Goal: Complete application form

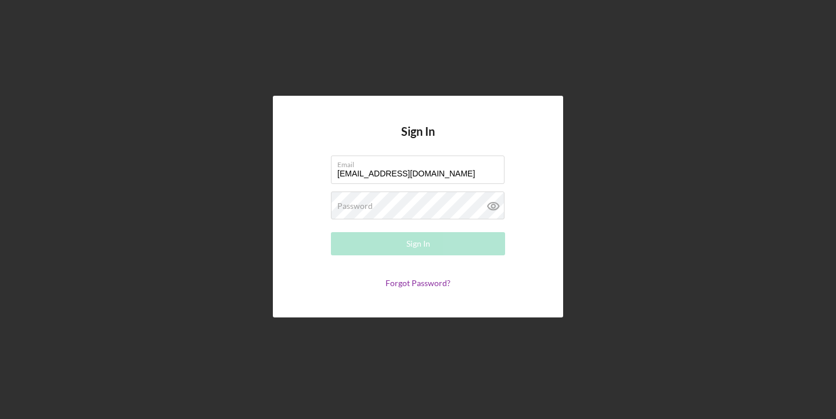
type input "[EMAIL_ADDRESS][DOMAIN_NAME]"
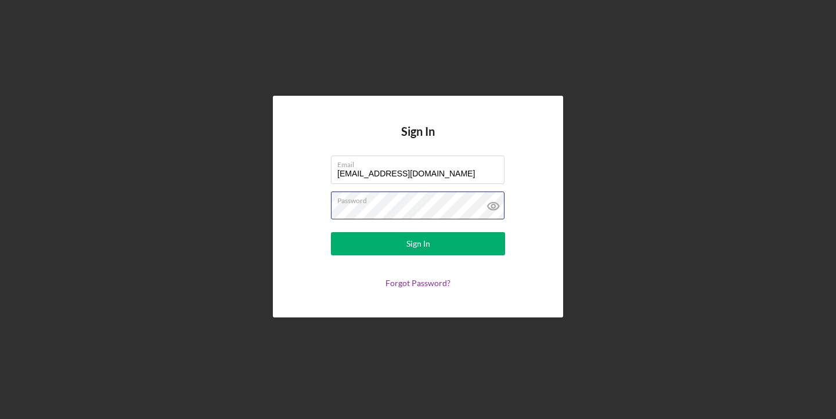
click at [331, 232] on button "Sign In" at bounding box center [418, 243] width 174 height 23
click at [496, 210] on icon at bounding box center [493, 206] width 29 height 29
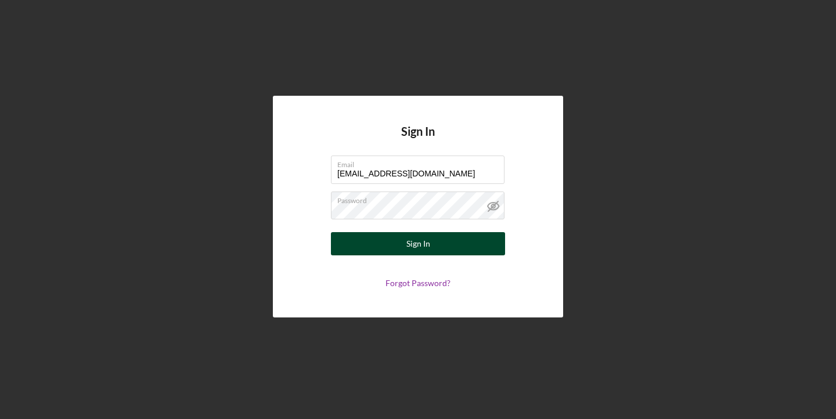
click at [452, 248] on button "Sign In" at bounding box center [418, 243] width 174 height 23
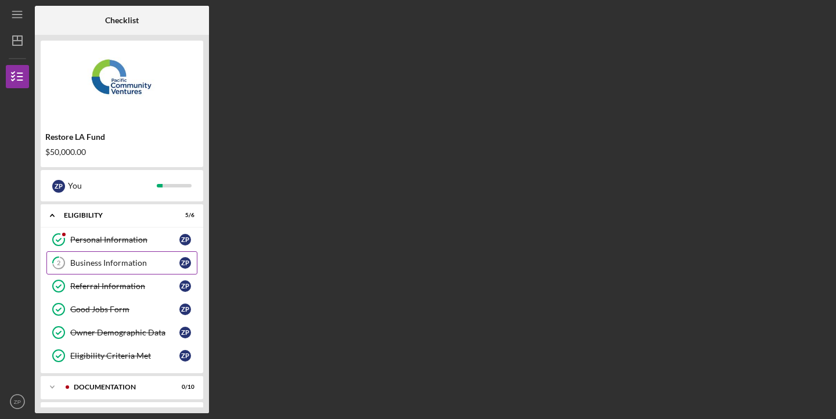
click at [147, 261] on div "Business Information" at bounding box center [124, 262] width 109 height 9
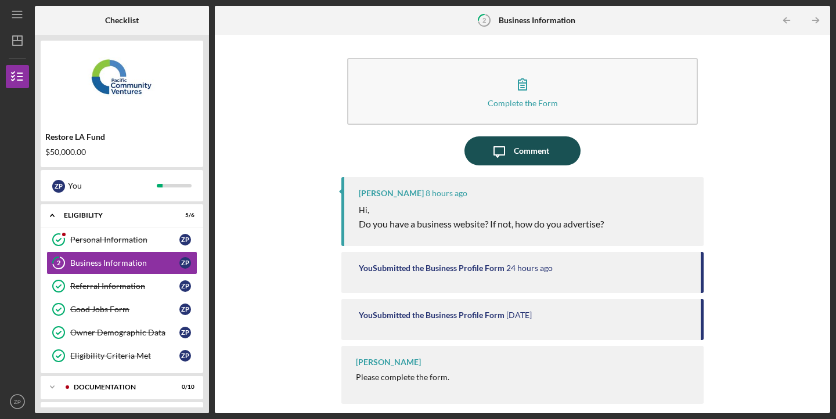
click at [538, 149] on div "Comment" at bounding box center [531, 150] width 35 height 29
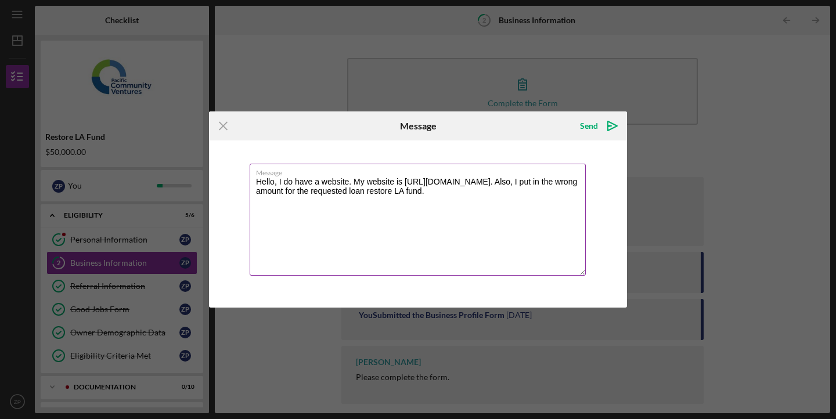
click at [424, 192] on textarea "Hello, I do have a website. My website is [URL][DOMAIN_NAME]. Also, I put in th…" at bounding box center [418, 220] width 336 height 112
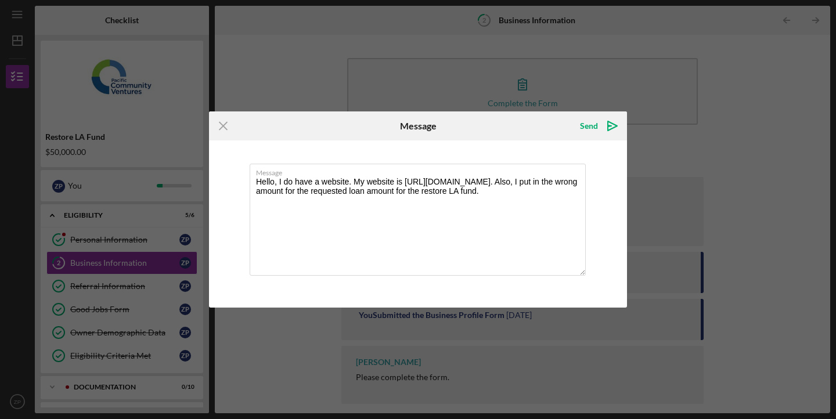
drag, startPoint x: 545, startPoint y: 194, endPoint x: 236, endPoint y: 171, distance: 309.7
click at [236, 171] on div "Message Hello, I do have a website. My website is [URL][DOMAIN_NAME]. Also, I p…" at bounding box center [418, 224] width 418 height 167
paste textarea "Yes, I do have a website — you can view it at [URL][DOMAIN_NAME] . Additionally…"
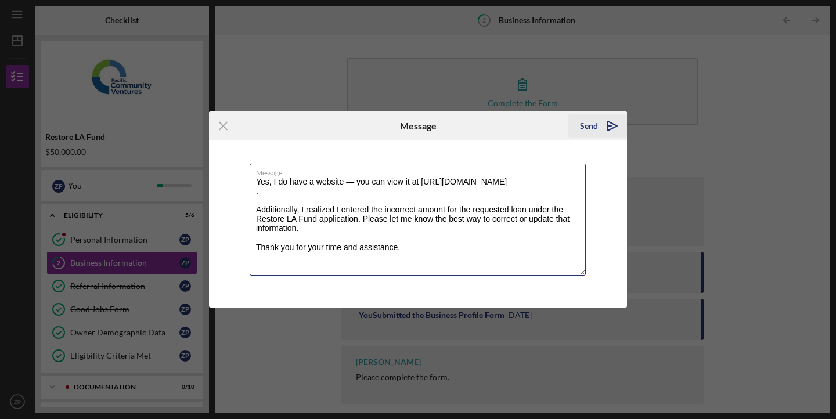
type textarea "Yes, I do have a website — you can view it at [URL][DOMAIN_NAME] . Additionally…"
click at [607, 125] on icon "Icon/icon-invite-send" at bounding box center [612, 125] width 29 height 29
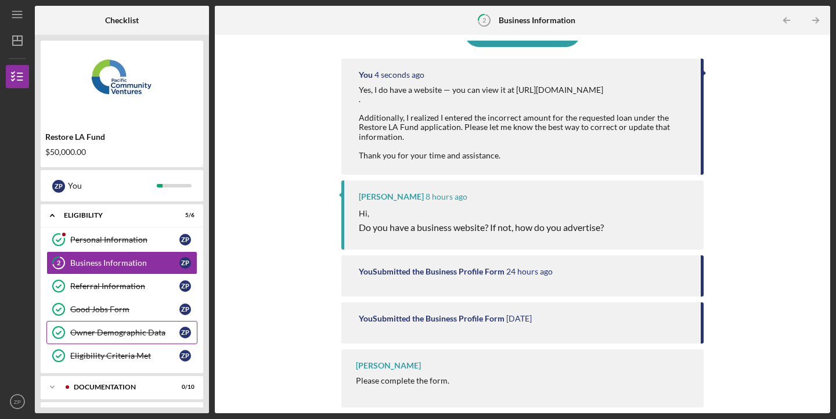
scroll to position [50, 0]
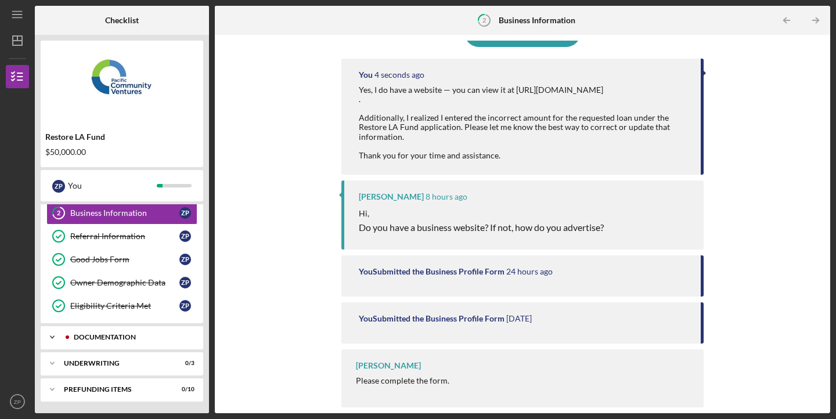
click at [136, 332] on div "Icon/Expander Documentation 0 / 10" at bounding box center [122, 337] width 163 height 23
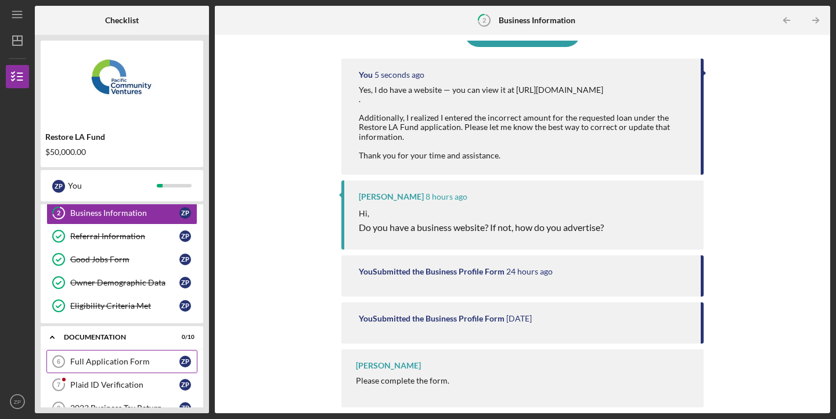
click at [141, 363] on div "Full Application Form" at bounding box center [124, 361] width 109 height 9
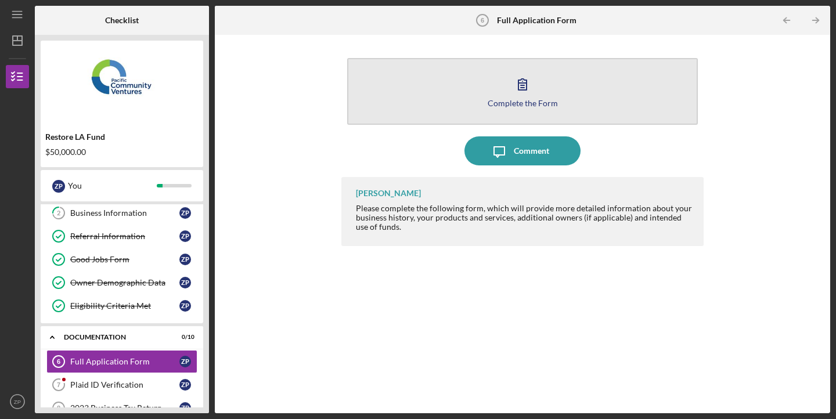
click at [496, 90] on button "Complete the Form Form" at bounding box center [522, 91] width 351 height 67
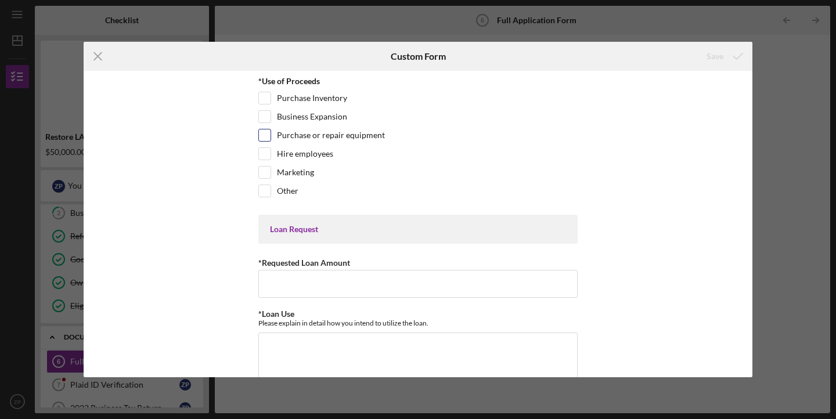
click at [335, 136] on label "Purchase or repair equipment" at bounding box center [331, 135] width 108 height 12
click at [271, 136] on input "Purchase or repair equipment" at bounding box center [265, 135] width 12 height 12
checkbox input "true"
click at [331, 111] on label "Business Expansion" at bounding box center [312, 117] width 70 height 12
click at [271, 111] on input "Business Expansion" at bounding box center [265, 117] width 12 height 12
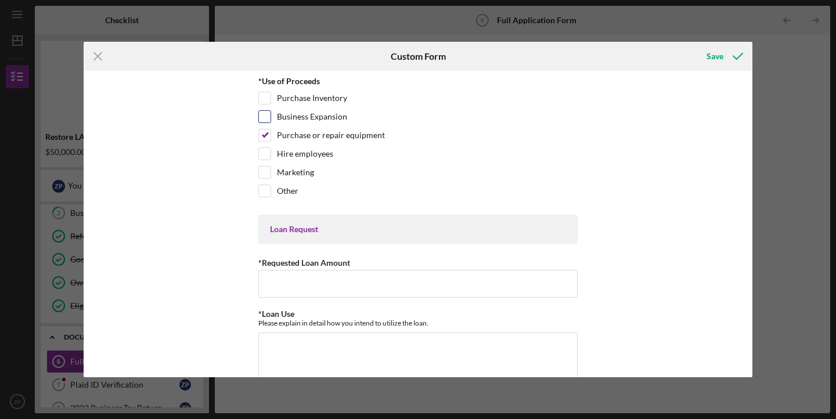
checkbox input "true"
click at [323, 284] on input "*Requested Loan Amount" at bounding box center [417, 284] width 319 height 28
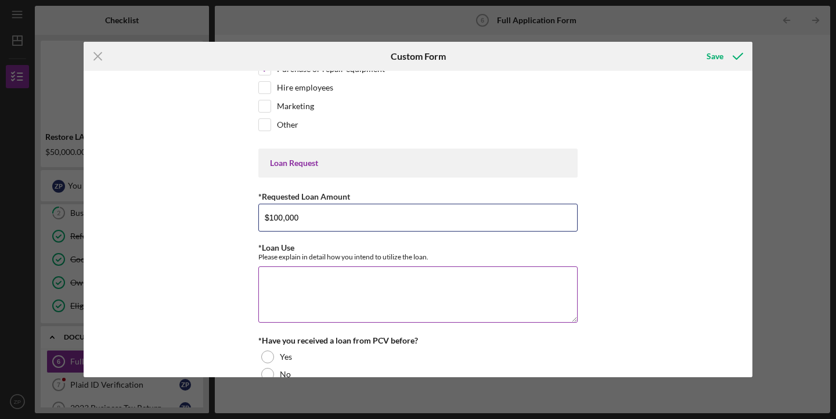
scroll to position [73, 0]
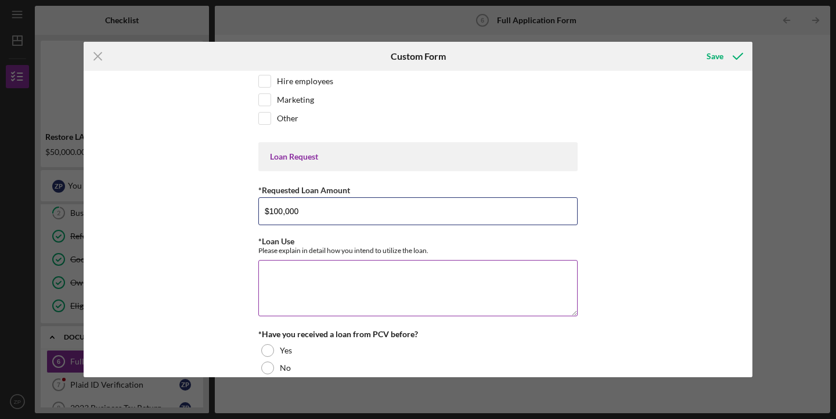
type input "$100,000"
click at [266, 285] on textarea "*Loan Use" at bounding box center [417, 288] width 319 height 56
type textarea "To continue operations and"
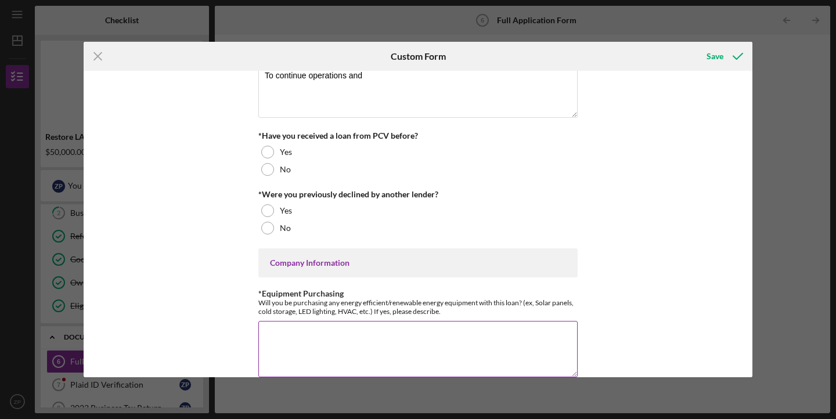
scroll to position [260, 0]
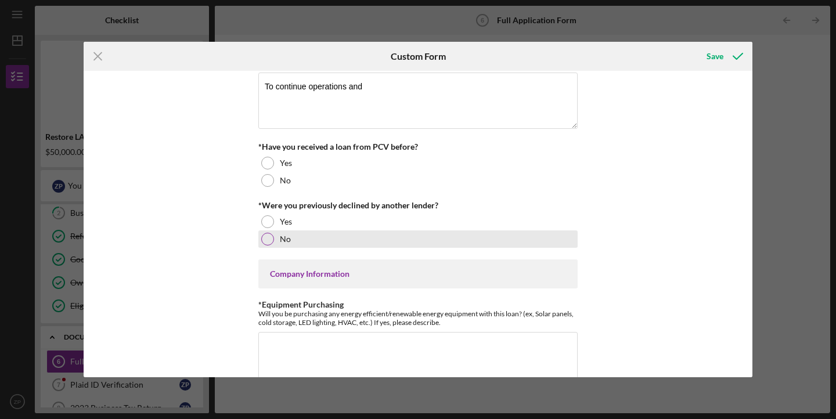
click at [269, 242] on div at bounding box center [267, 239] width 13 height 13
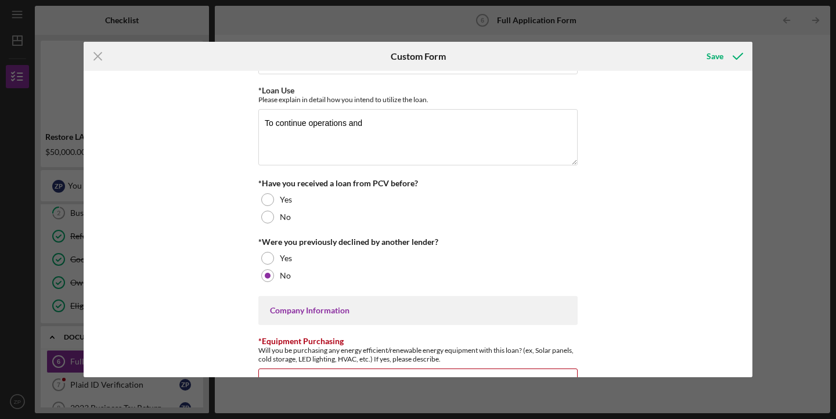
scroll to position [214, 0]
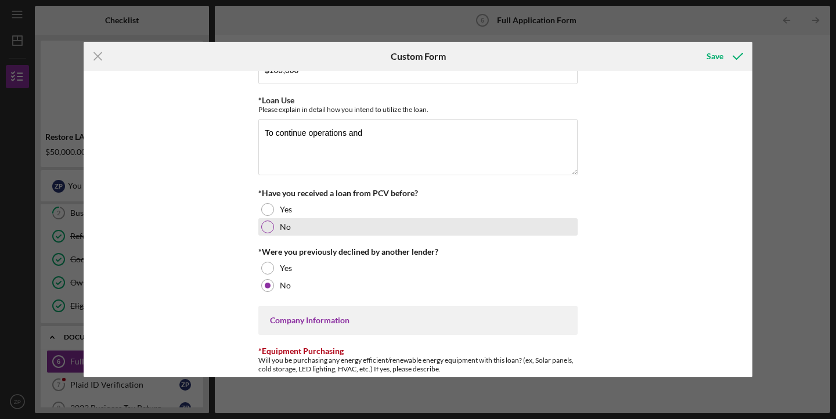
click at [278, 226] on div "No" at bounding box center [417, 226] width 319 height 17
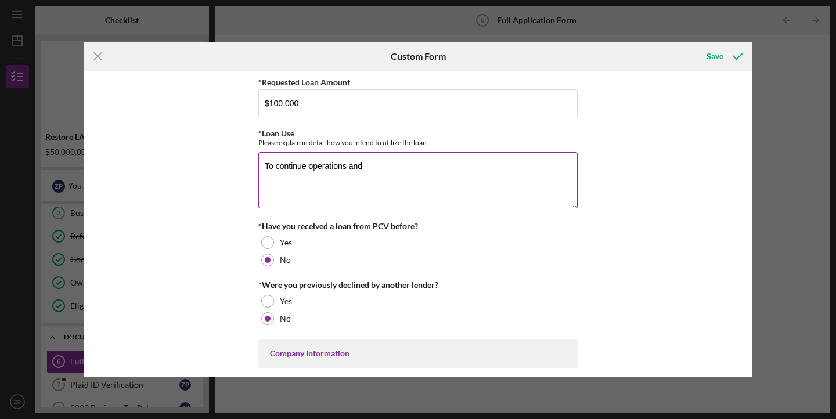
scroll to position [179, 0]
click at [380, 171] on textarea "To continue operations and" at bounding box center [417, 182] width 319 height 56
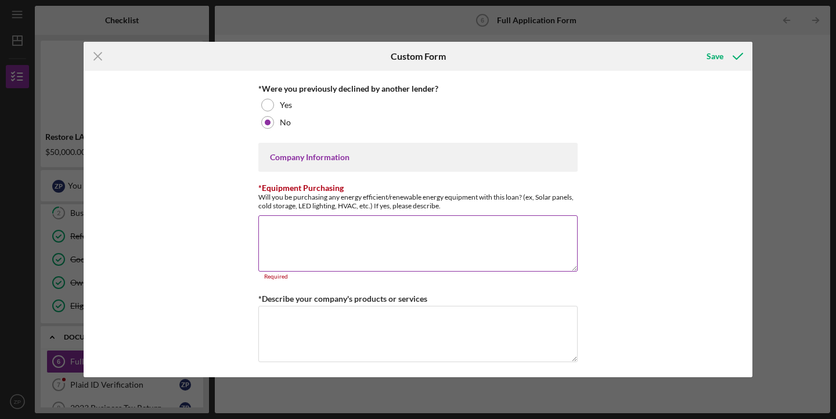
scroll to position [384, 0]
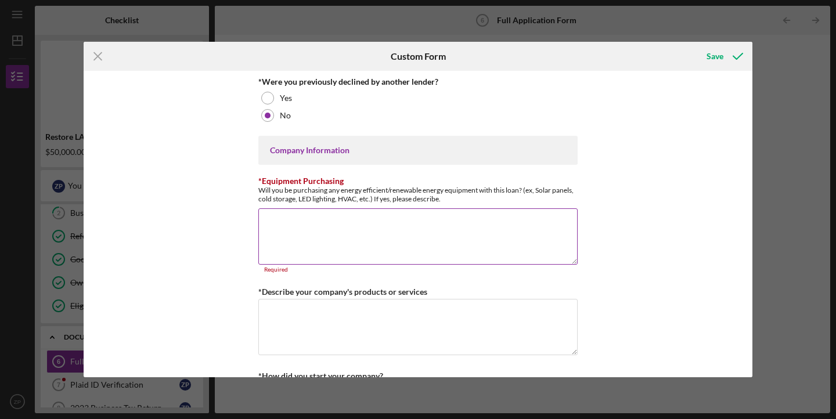
click at [330, 242] on textarea "*Equipment Purchasing" at bounding box center [417, 236] width 319 height 56
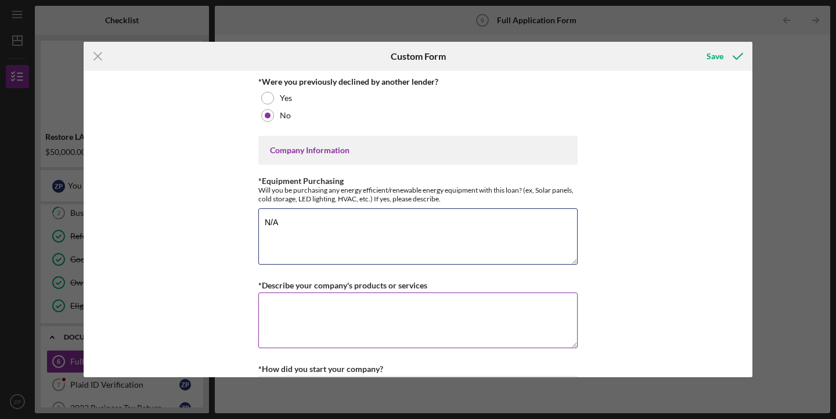
type textarea "N/A"
click at [337, 314] on textarea "*Describe your company's products or services" at bounding box center [417, 321] width 319 height 56
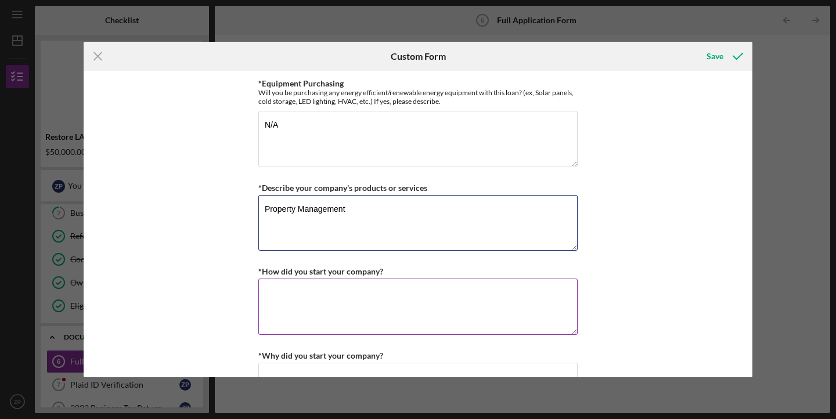
scroll to position [487, 0]
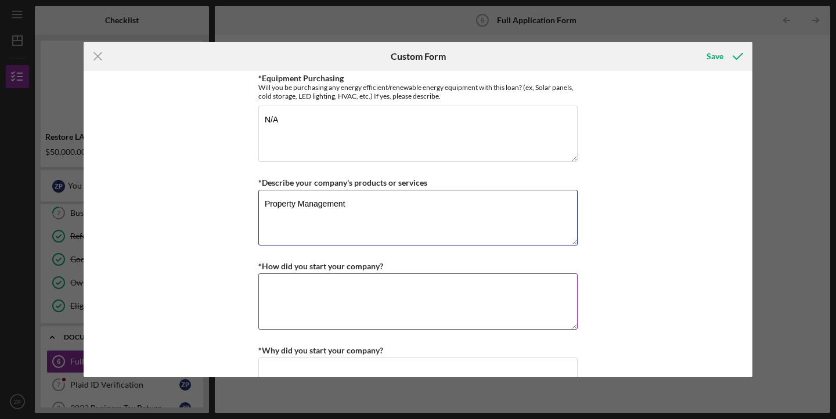
type textarea "Property Management"
click at [325, 296] on textarea "*How did you start your company?" at bounding box center [417, 301] width 319 height 56
type textarea "I"
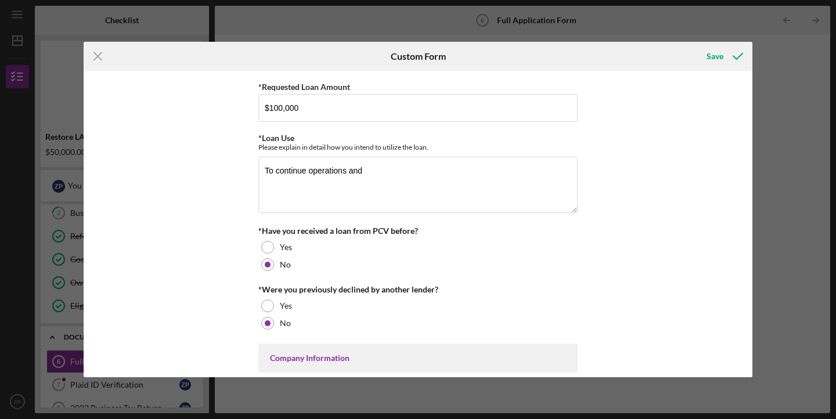
scroll to position [175, 0]
drag, startPoint x: 368, startPoint y: 175, endPoint x: 251, endPoint y: 167, distance: 116.9
click at [251, 167] on div "*Use of Proceeds Purchase Inventory Business Expansion Purchase or repair equip…" at bounding box center [418, 224] width 669 height 307
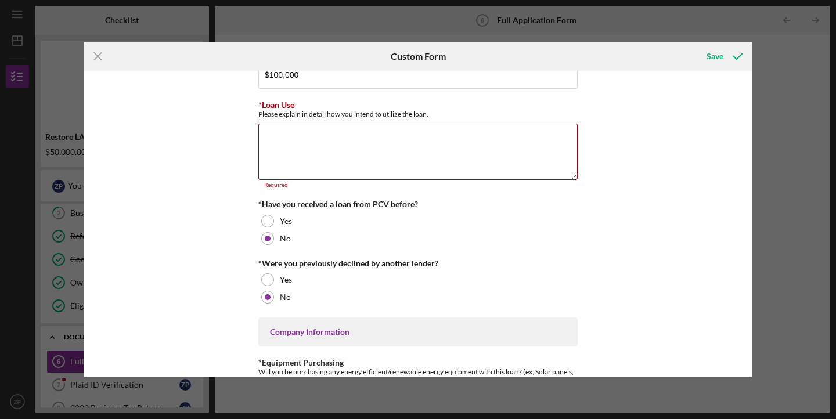
scroll to position [207, 0]
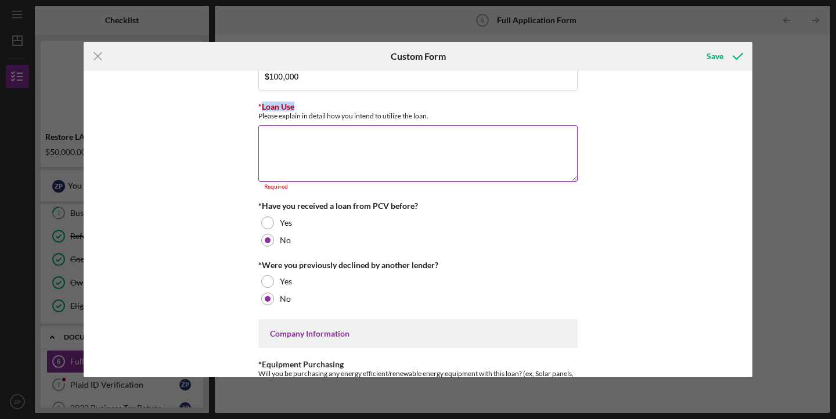
drag, startPoint x: 259, startPoint y: 108, endPoint x: 315, endPoint y: 110, distance: 55.8
click at [315, 110] on div "*Loan Use Please explain in detail how you intend to utilize the loan." at bounding box center [417, 111] width 319 height 18
drag, startPoint x: 433, startPoint y: 117, endPoint x: 251, endPoint y: 117, distance: 181.7
click at [251, 117] on div "*Use of Proceeds Purchase Inventory Business Expansion Purchase or repair equip…" at bounding box center [418, 224] width 669 height 307
copy div "Please explain in detail how you intend to utilize the loan."
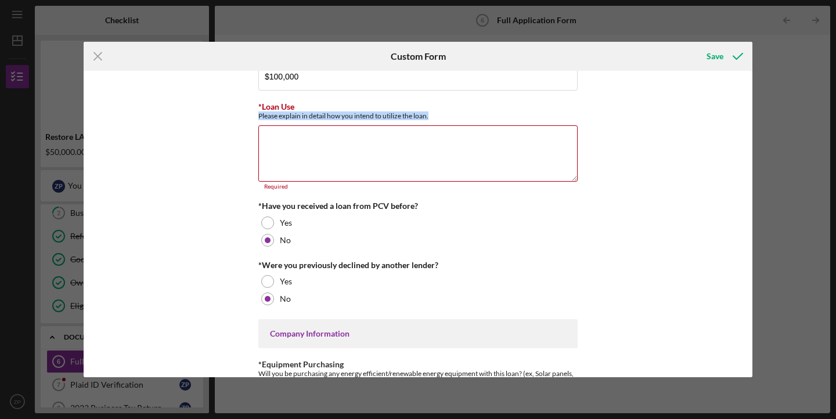
copy div "Please explain in detail how you intend to utilize the loan."
